Goal: Transaction & Acquisition: Purchase product/service

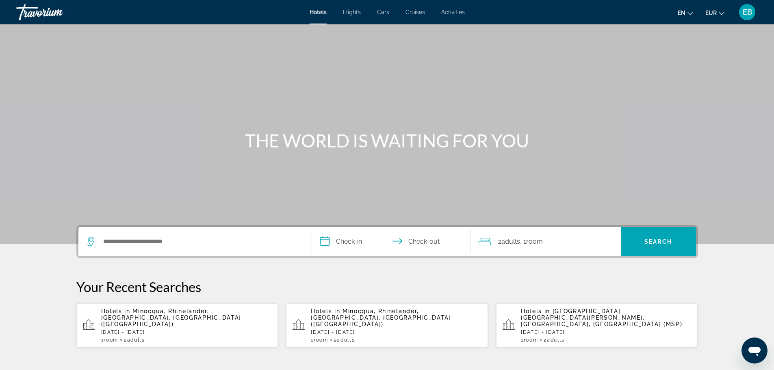
click at [534, 337] on span "Room" at bounding box center [531, 340] width 15 height 6
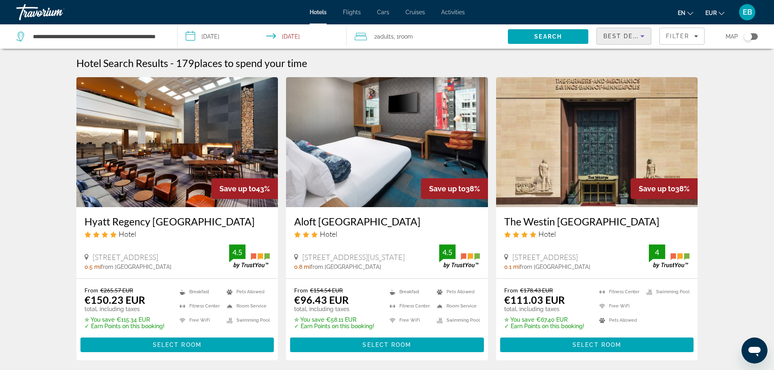
click at [638, 39] on icon "Sort by" at bounding box center [642, 36] width 10 height 10
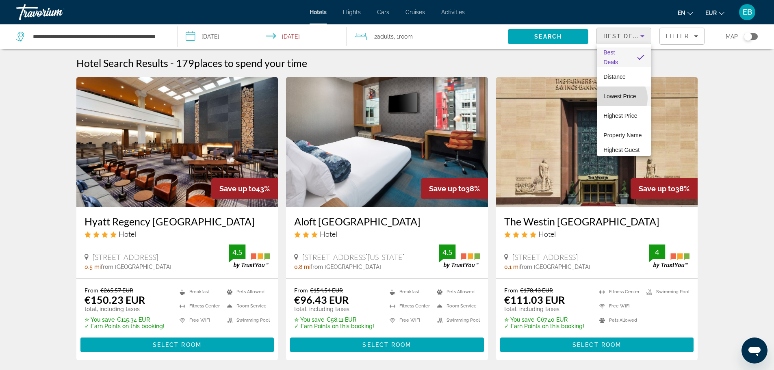
click at [619, 98] on span "Lowest Price" at bounding box center [619, 96] width 32 height 6
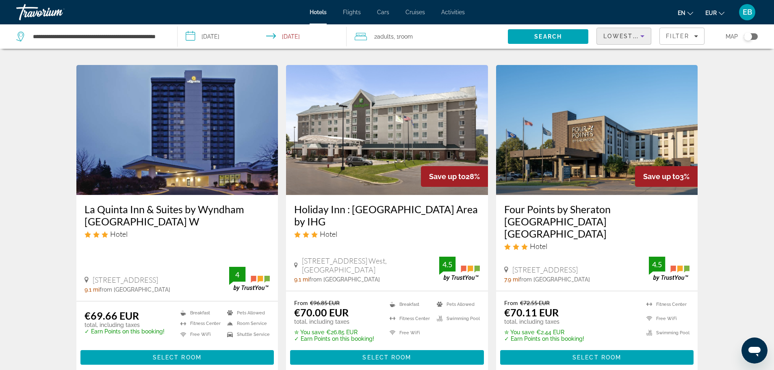
scroll to position [334, 0]
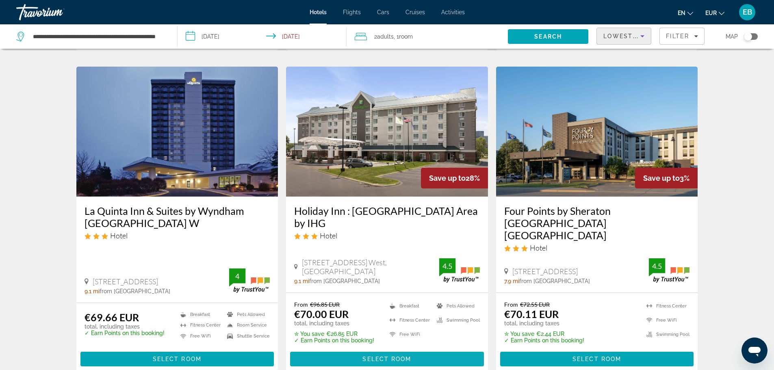
click at [374, 356] on span "Select Room" at bounding box center [386, 359] width 49 height 6
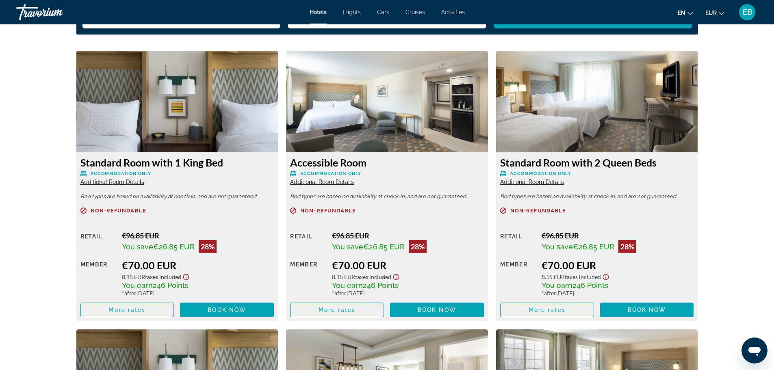
scroll to position [1094, 0]
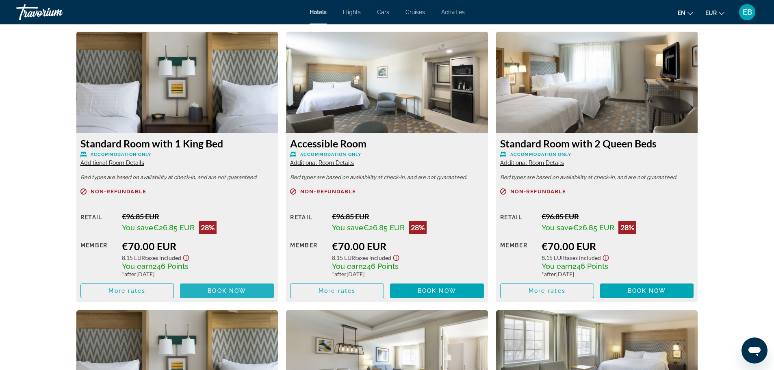
click at [213, 291] on span "Book now" at bounding box center [227, 291] width 39 height 6
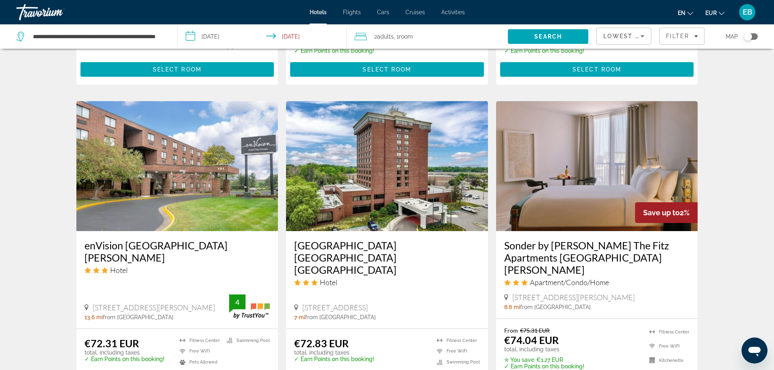
scroll to position [632, 0]
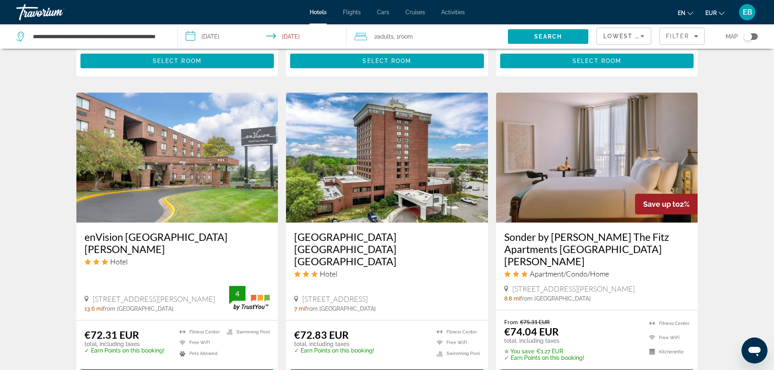
click at [601, 370] on span "Select Room" at bounding box center [596, 376] width 49 height 6
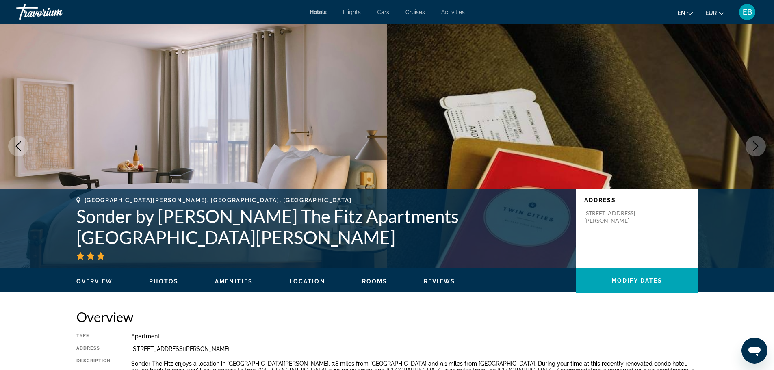
click at [761, 144] on button "Next image" at bounding box center [755, 146] width 20 height 20
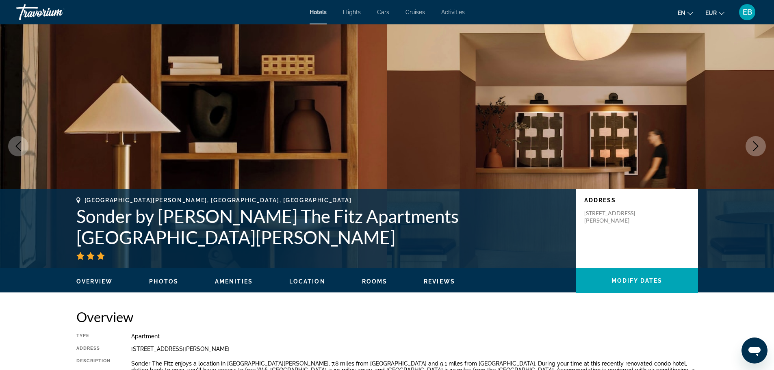
click at [761, 144] on button "Next image" at bounding box center [755, 146] width 20 height 20
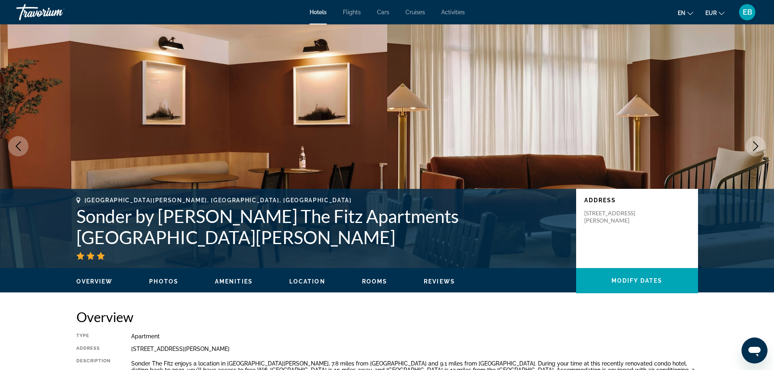
click at [761, 144] on button "Next image" at bounding box center [755, 146] width 20 height 20
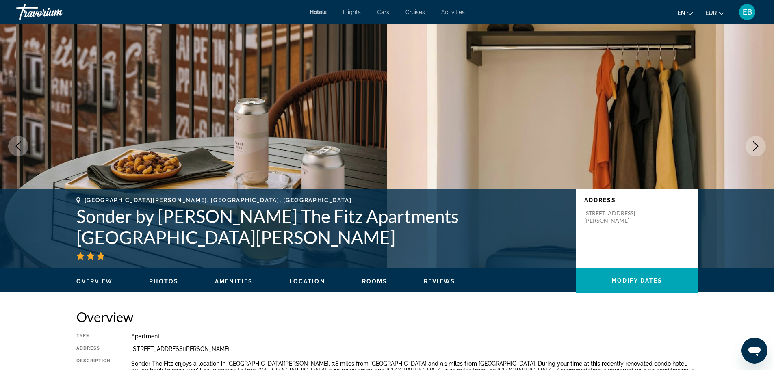
click at [761, 144] on button "Next image" at bounding box center [755, 146] width 20 height 20
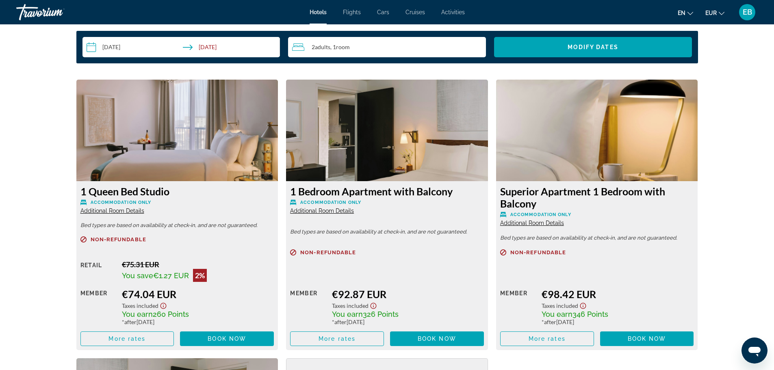
scroll to position [1043, 0]
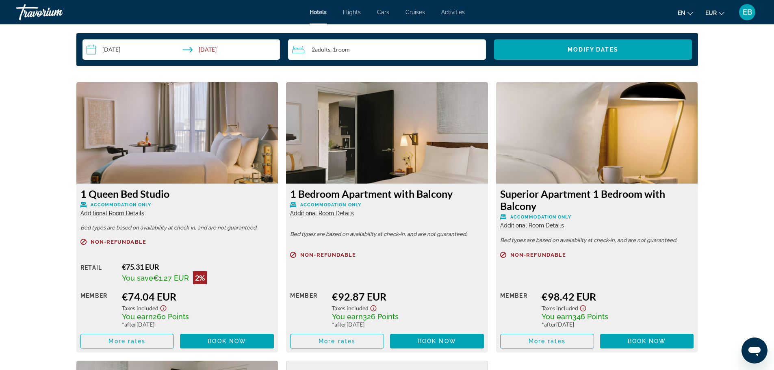
click at [120, 210] on span "Additional Room Details" at bounding box center [112, 213] width 64 height 6
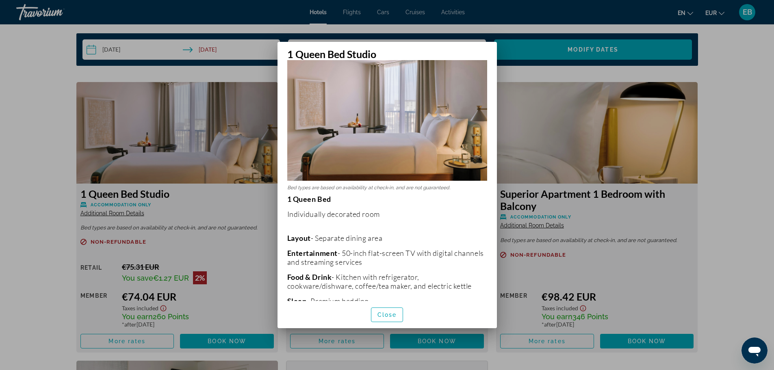
scroll to position [7, 0]
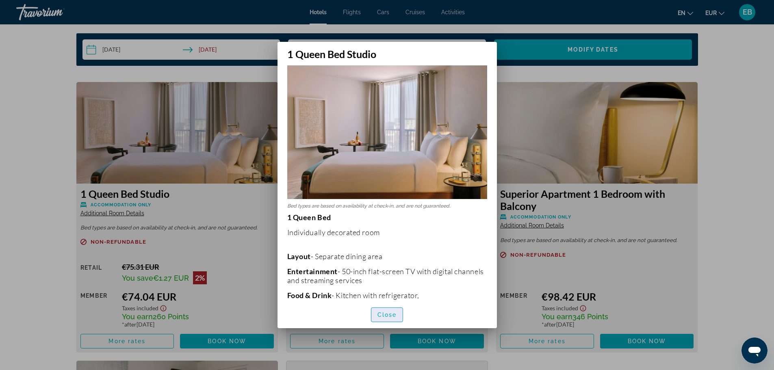
click at [388, 316] on span "Close" at bounding box center [386, 315] width 19 height 6
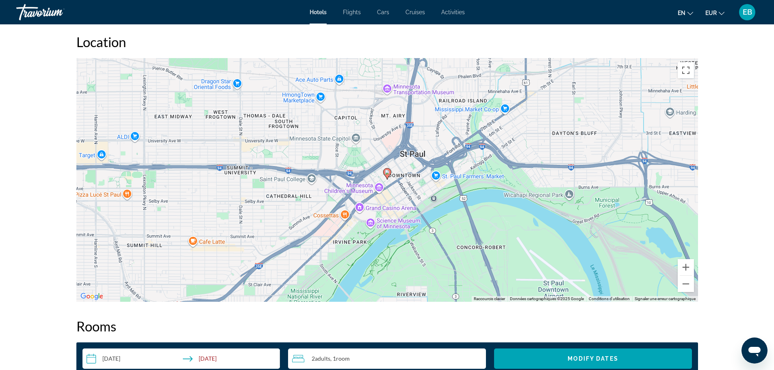
scroll to position [738, 0]
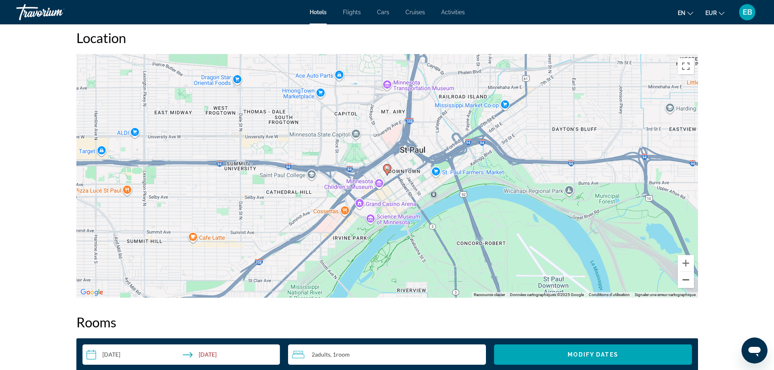
click at [690, 279] on button "Zoom arrière" at bounding box center [685, 280] width 16 height 16
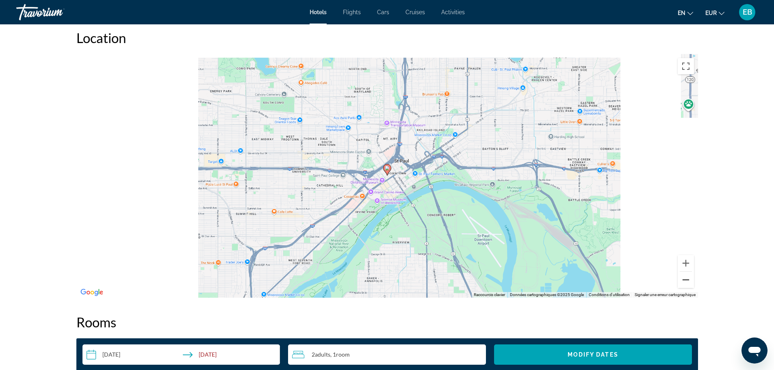
click at [690, 279] on button "Zoom arrière" at bounding box center [685, 280] width 16 height 16
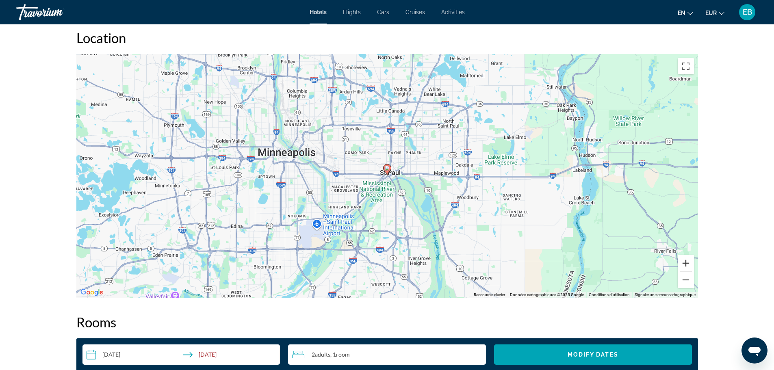
click at [685, 259] on button "Zoom avant" at bounding box center [685, 263] width 16 height 16
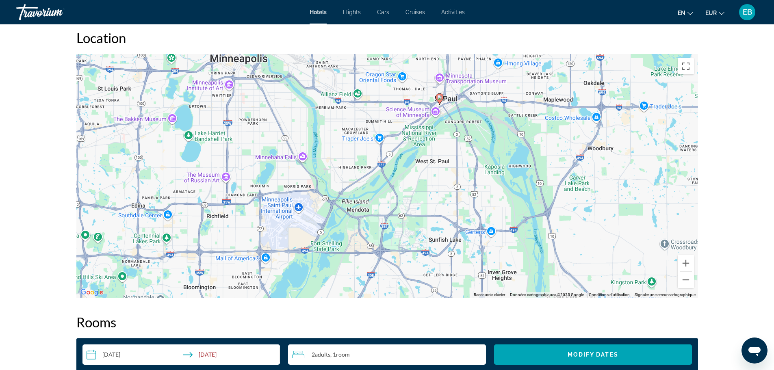
drag, startPoint x: 464, startPoint y: 212, endPoint x: 517, endPoint y: 140, distance: 88.9
click at [517, 140] on div "Pour activer le glissement avec le clavier, appuyez sur Alt+Entrée. Une fois ce…" at bounding box center [386, 176] width 621 height 244
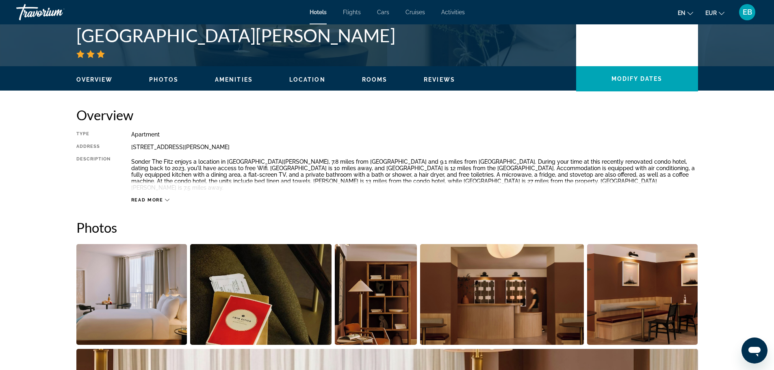
scroll to position [208, 0]
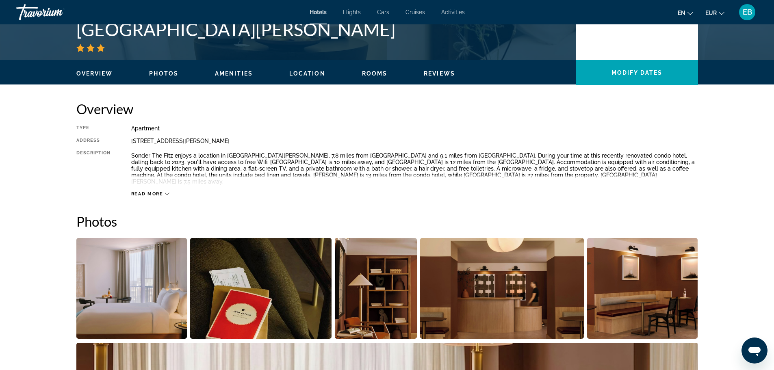
click at [160, 191] on span "Read more" at bounding box center [147, 193] width 32 height 5
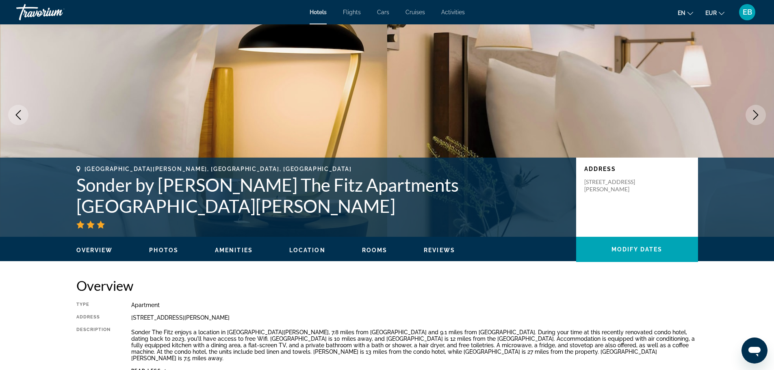
scroll to position [0, 0]
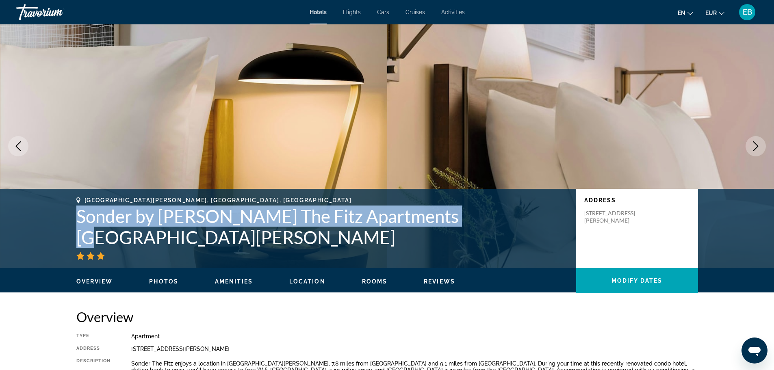
drag, startPoint x: 78, startPoint y: 213, endPoint x: 465, endPoint y: 214, distance: 387.1
click at [465, 214] on h1 "Sonder by [PERSON_NAME] The Fitz Apartments [GEOGRAPHIC_DATA][PERSON_NAME]" at bounding box center [321, 227] width 491 height 42
copy h1 "Sonder by [PERSON_NAME] The Fitz Apartments D"
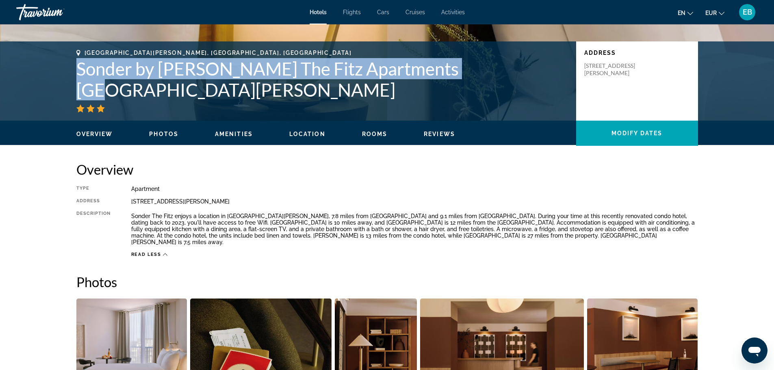
scroll to position [137, 0]
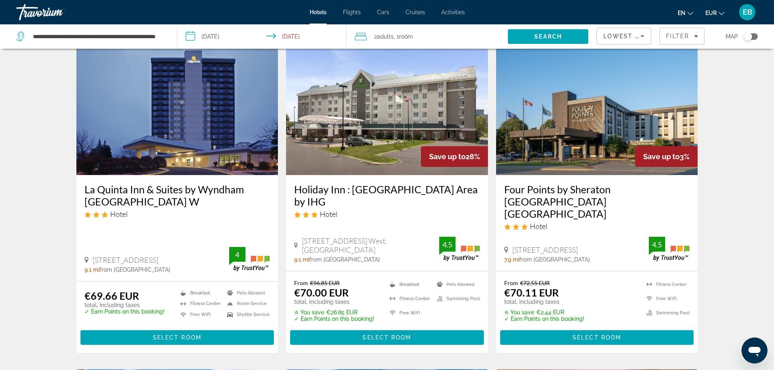
scroll to position [357, 0]
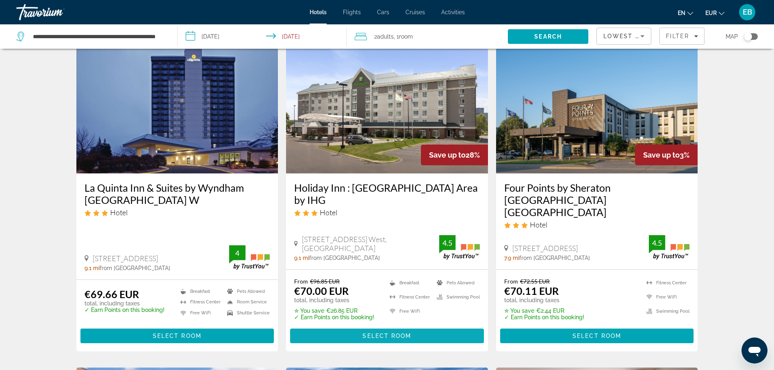
click at [393, 333] on span "Select Room" at bounding box center [386, 336] width 49 height 6
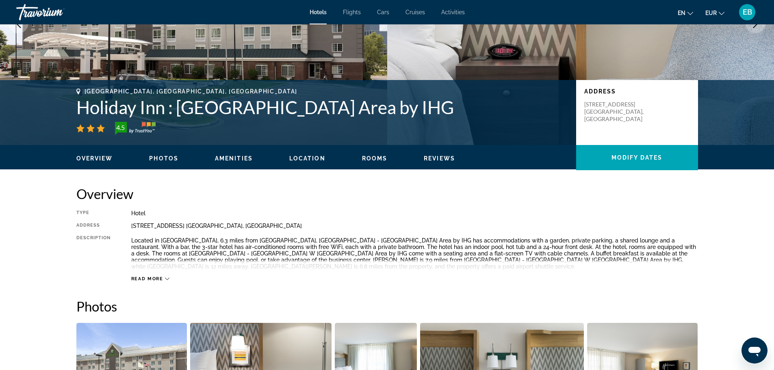
scroll to position [101, 0]
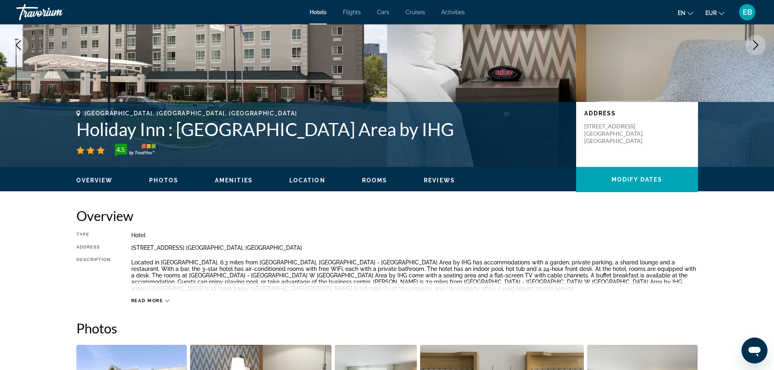
click at [156, 296] on div "Read more" at bounding box center [414, 292] width 567 height 22
click at [157, 302] on span "Read more" at bounding box center [147, 300] width 32 height 5
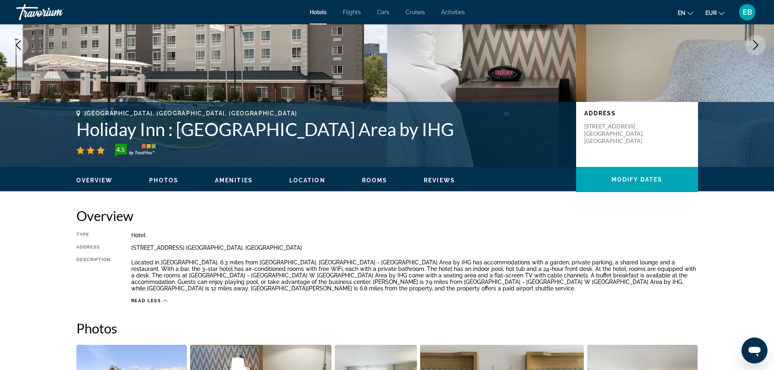
drag, startPoint x: 78, startPoint y: 130, endPoint x: 514, endPoint y: 132, distance: 436.2
click at [514, 132] on h1 "Holiday Inn : [GEOGRAPHIC_DATA] Area by IHG" at bounding box center [321, 129] width 491 height 21
copy h1 "Holiday Inn : [GEOGRAPHIC_DATA] Area by IHG"
click at [229, 182] on span "Amenities" at bounding box center [234, 180] width 38 height 6
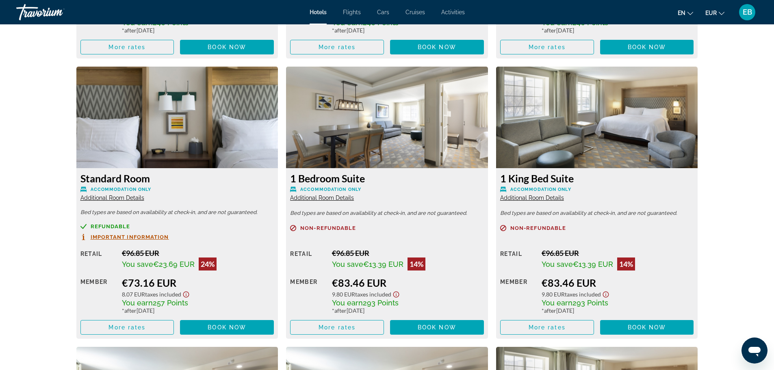
scroll to position [1347, 0]
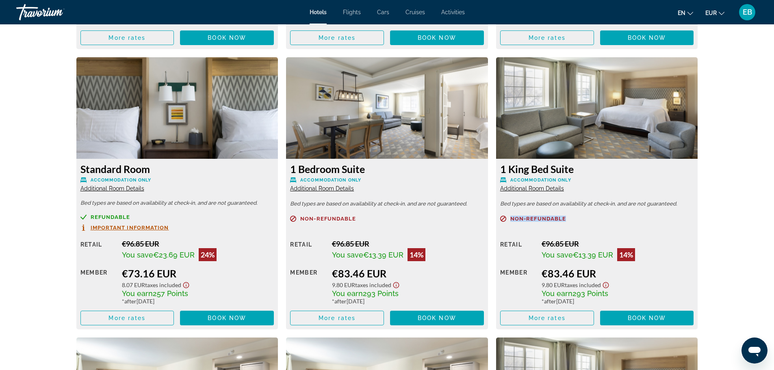
drag, startPoint x: 773, startPoint y: 212, endPoint x: 779, endPoint y: 204, distance: 10.7
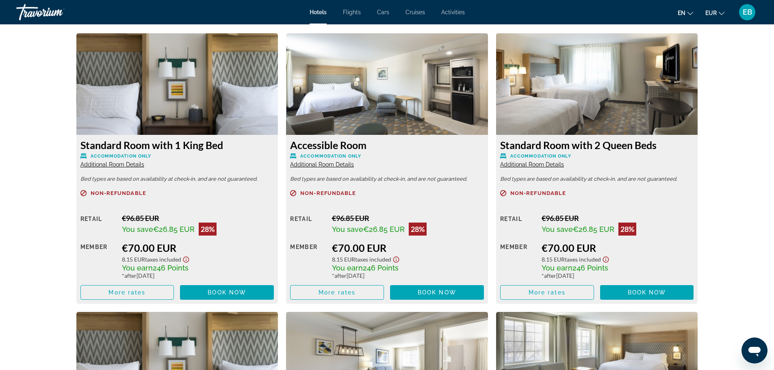
scroll to position [1063, 0]
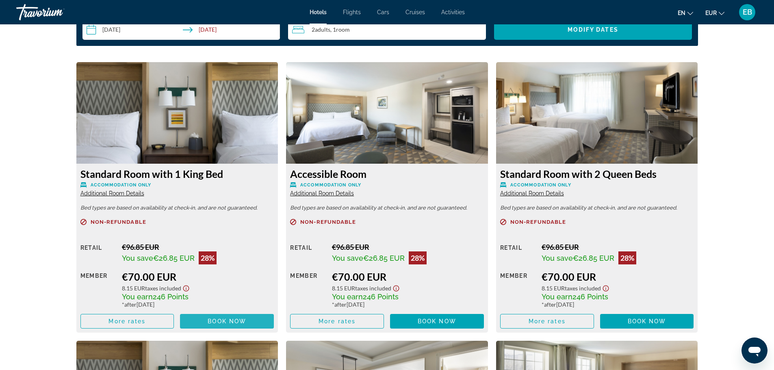
click at [210, 320] on span "Book now" at bounding box center [227, 321] width 39 height 6
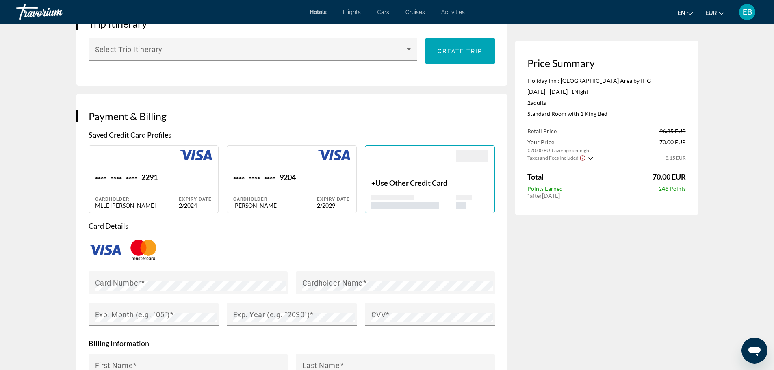
scroll to position [521, 0]
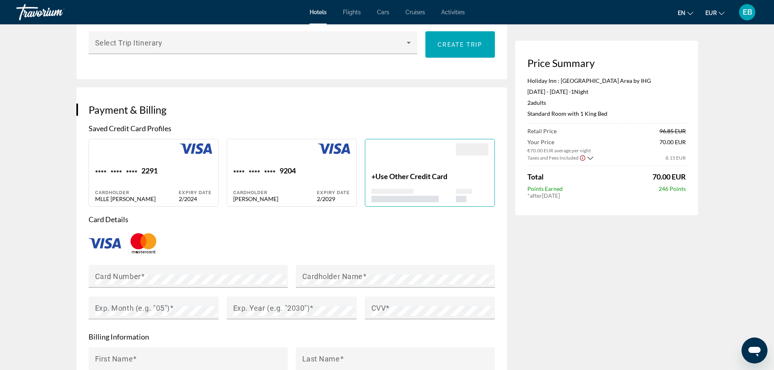
click at [327, 170] on div "Expiry Date 2/2029" at bounding box center [333, 184] width 33 height 36
type input "********"
type input "***"
type input "**********"
type input "****"
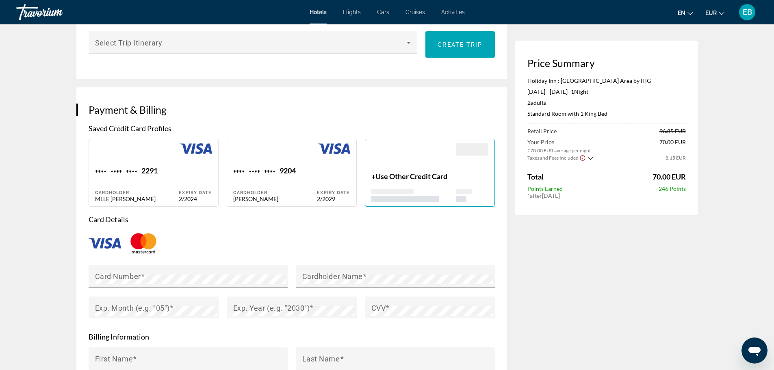
type input "*****"
type input "****"
type input "*****"
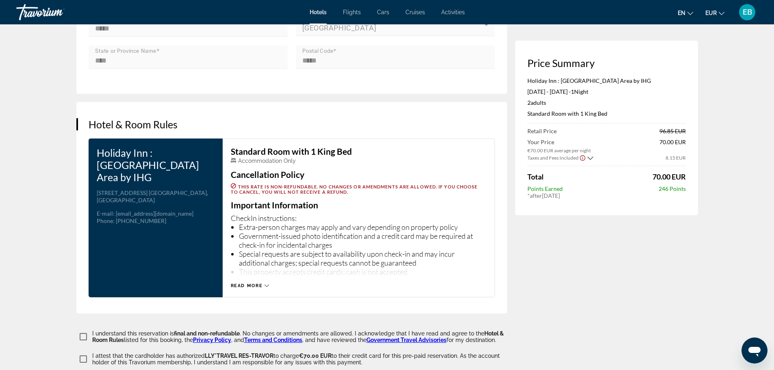
scroll to position [927, 0]
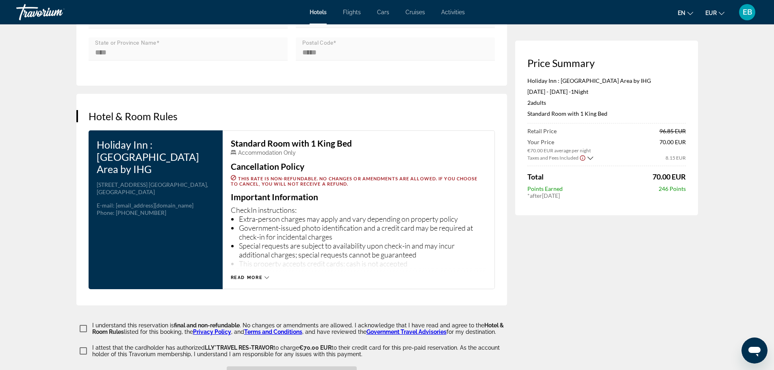
click at [246, 275] on span "Read more" at bounding box center [247, 277] width 32 height 5
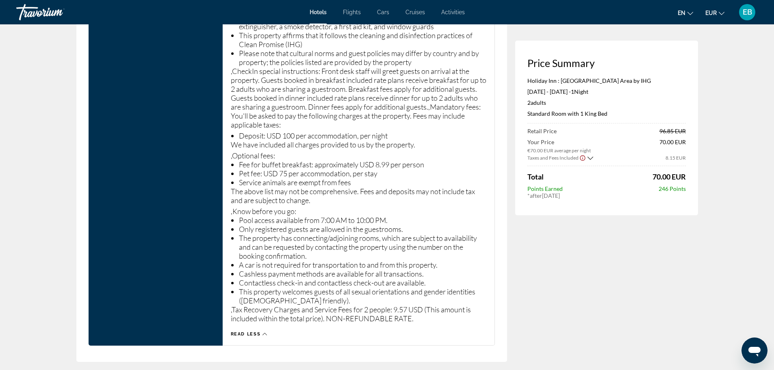
scroll to position [1428, 0]
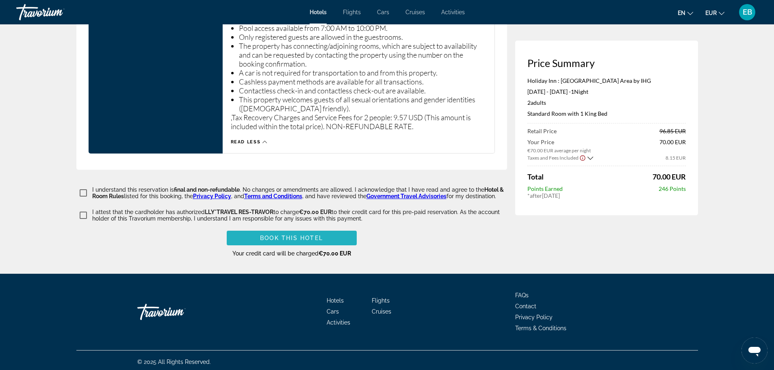
click at [272, 236] on span "Book this hotel" at bounding box center [291, 238] width 63 height 6
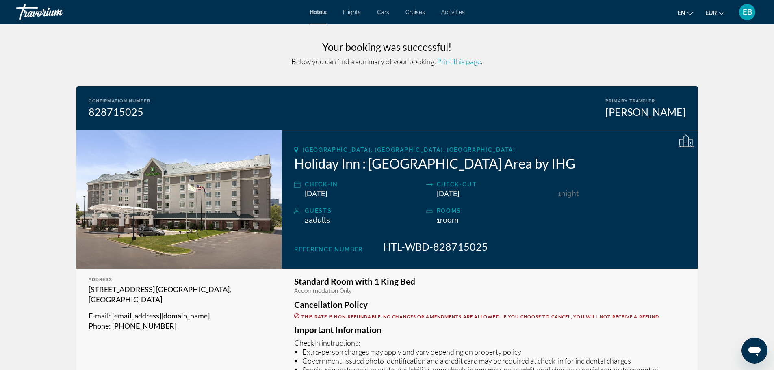
click at [457, 62] on span "Print this page" at bounding box center [459, 61] width 44 height 9
click at [56, 8] on div "Travorium" at bounding box center [56, 12] width 81 height 21
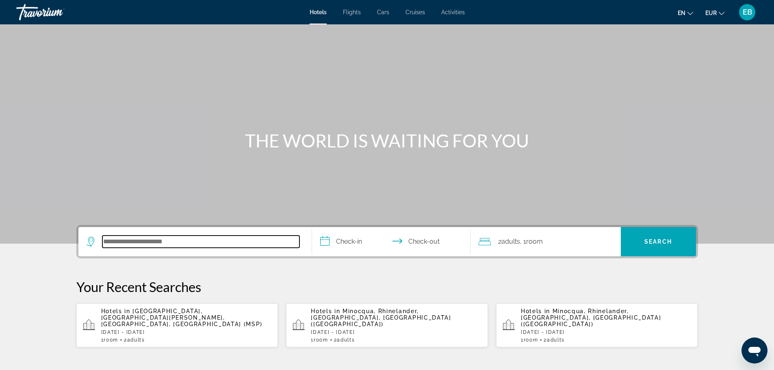
click at [206, 242] on input "Search hotel destination" at bounding box center [200, 242] width 197 height 12
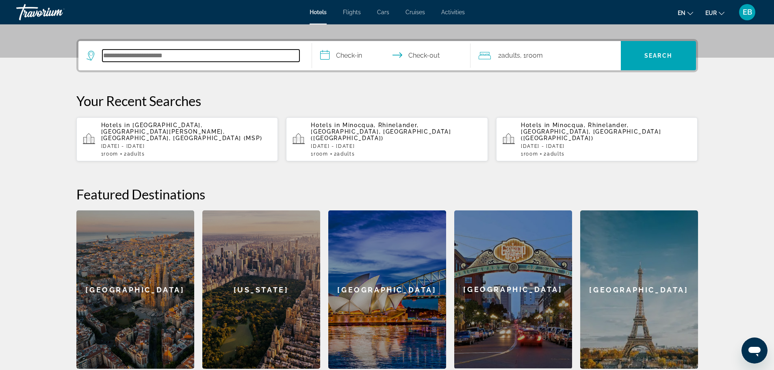
scroll to position [199, 0]
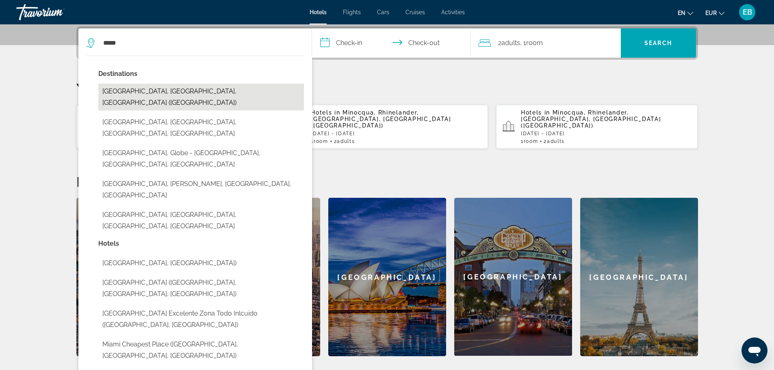
click at [204, 93] on button "[GEOGRAPHIC_DATA], [GEOGRAPHIC_DATA], [GEOGRAPHIC_DATA] ([GEOGRAPHIC_DATA])" at bounding box center [201, 97] width 206 height 27
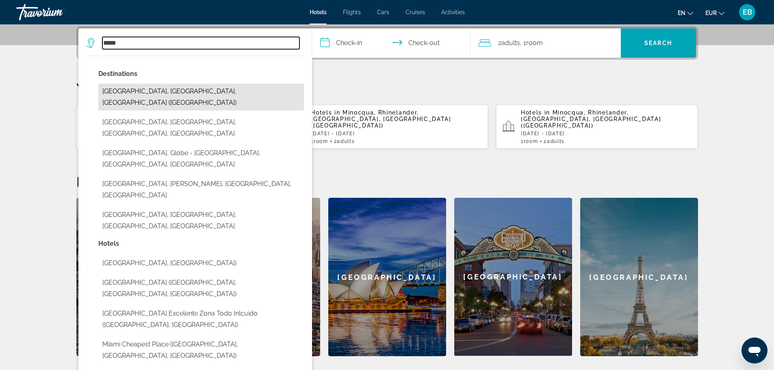
type input "**********"
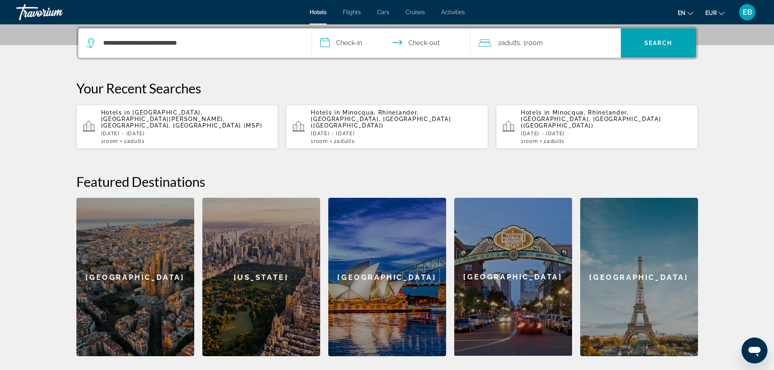
click at [344, 50] on input "**********" at bounding box center [393, 44] width 162 height 32
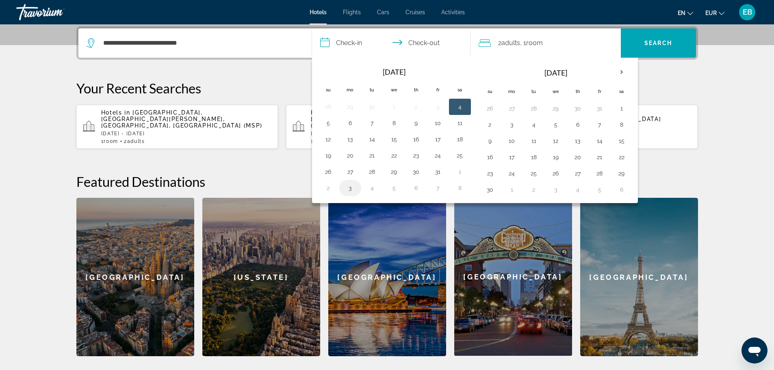
click at [354, 188] on button "3" at bounding box center [350, 187] width 13 height 11
click at [395, 191] on button "5" at bounding box center [393, 187] width 13 height 11
type input "**********"
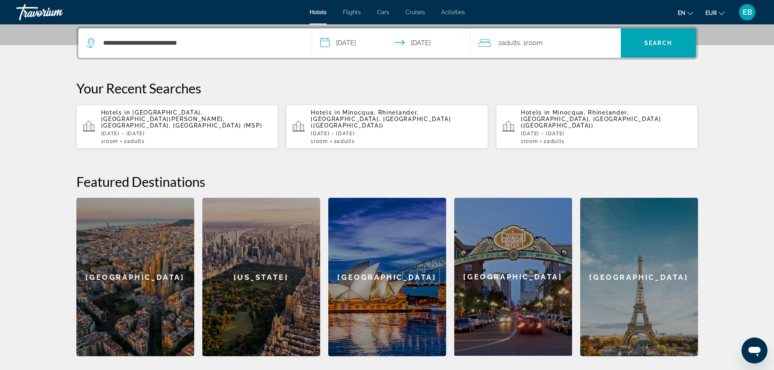
click at [536, 45] on span "Room" at bounding box center [534, 43] width 17 height 8
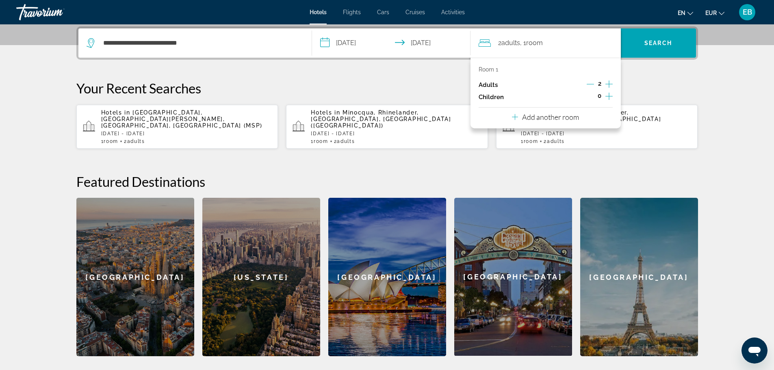
click at [567, 119] on p "Add another room" at bounding box center [550, 117] width 57 height 9
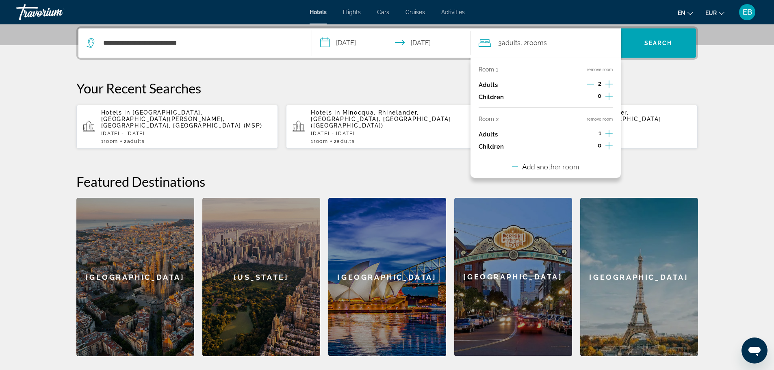
click at [607, 134] on icon "Increment adults" at bounding box center [608, 134] width 7 height 10
click at [656, 48] on span "Search" at bounding box center [658, 42] width 75 height 19
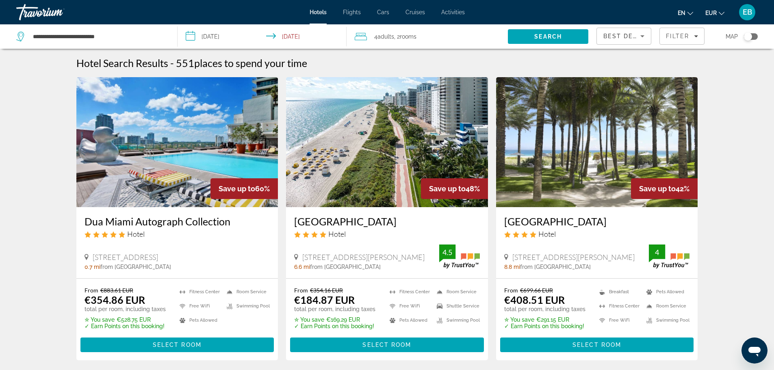
click at [651, 39] on div "Best Deals" at bounding box center [624, 36] width 54 height 16
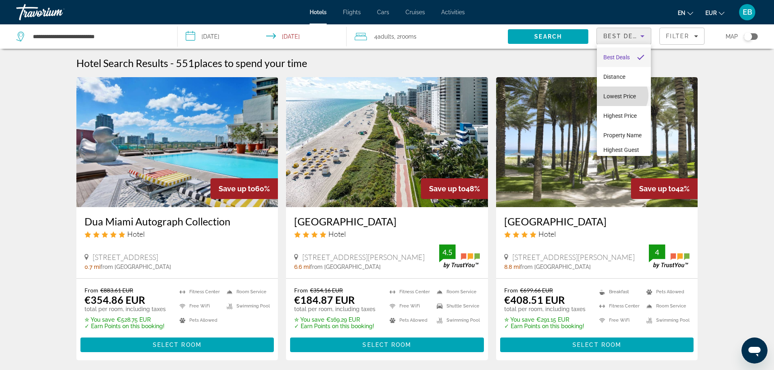
click at [621, 95] on span "Lowest Price" at bounding box center [619, 96] width 32 height 6
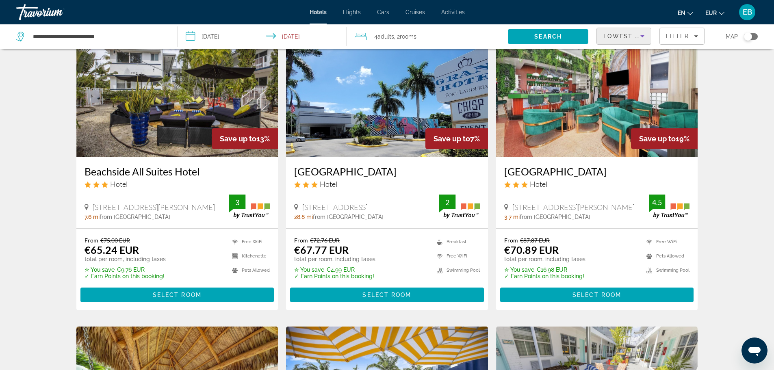
scroll to position [48, 0]
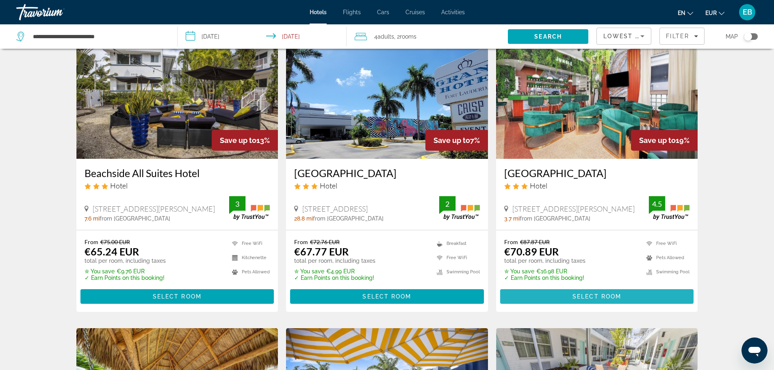
click at [552, 299] on span "Main content" at bounding box center [597, 296] width 194 height 19
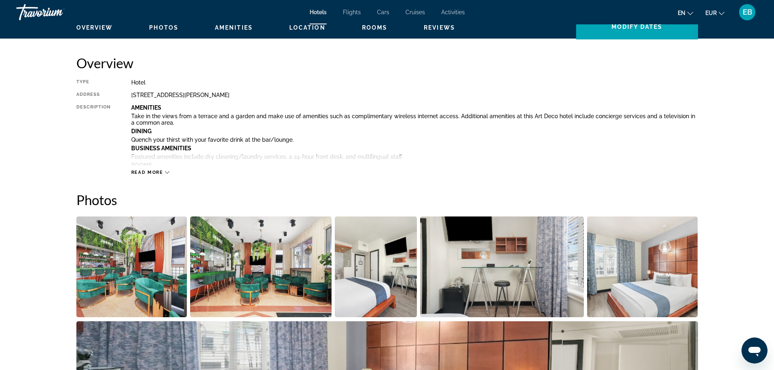
scroll to position [281, 0]
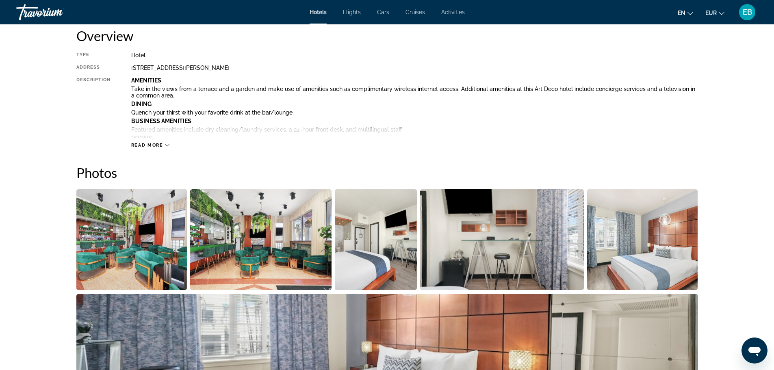
click at [152, 145] on span "Read more" at bounding box center [147, 145] width 32 height 5
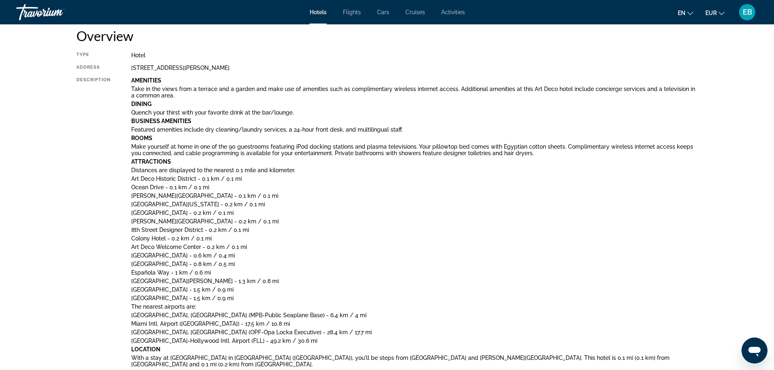
click at [106, 152] on div "Description" at bounding box center [93, 350] width 35 height 546
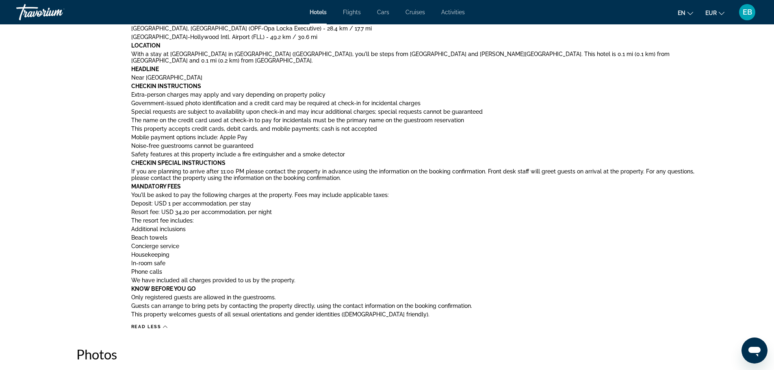
scroll to position [590, 0]
